Goal: Task Accomplishment & Management: Manage account settings

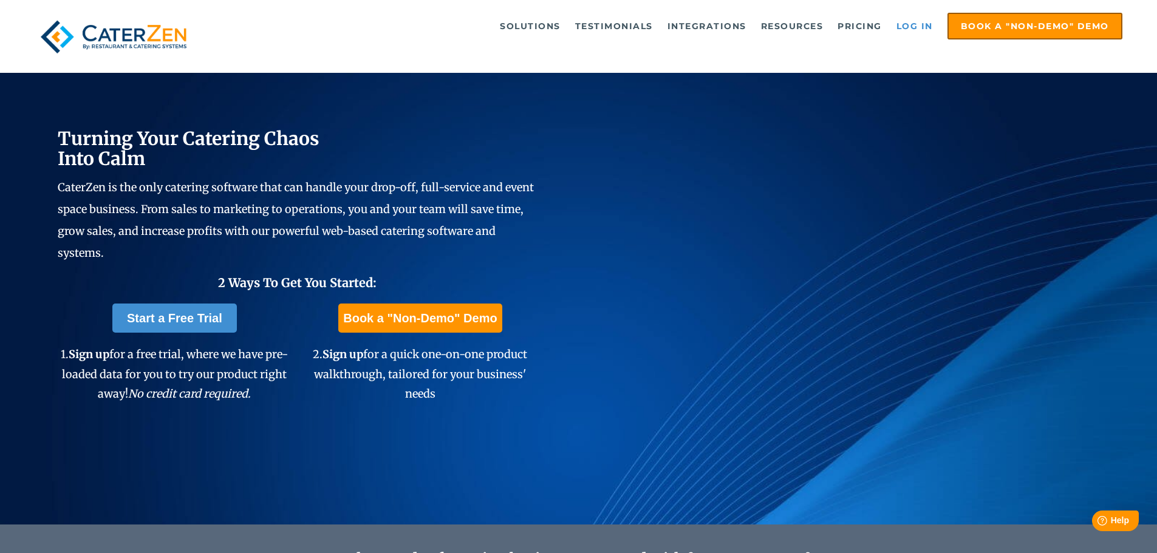
click at [555, 19] on link "Log in" at bounding box center [915, 26] width 49 height 24
click at [926, 21] on link "Log in" at bounding box center [915, 26] width 49 height 24
click at [912, 27] on link "Log in" at bounding box center [915, 26] width 49 height 24
